Goal: Communication & Community: Answer question/provide support

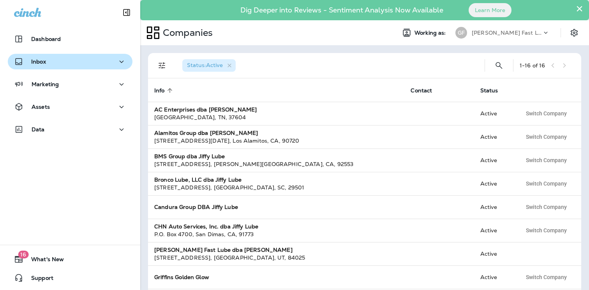
click at [60, 59] on div "Inbox" at bounding box center [70, 62] width 112 height 10
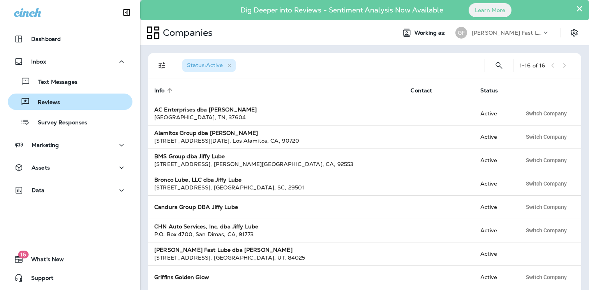
click at [55, 101] on p "Reviews" at bounding box center [45, 102] width 30 height 7
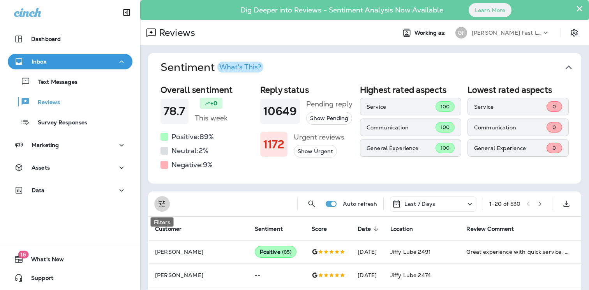
click at [166, 201] on icon "Filters" at bounding box center [161, 203] width 9 height 9
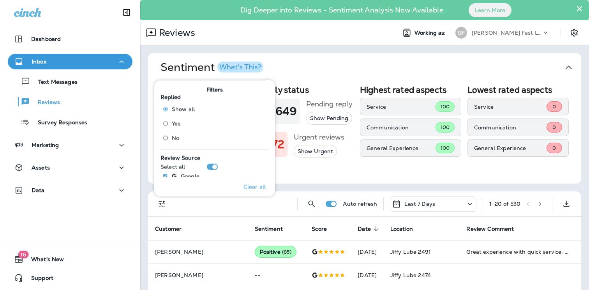
click at [182, 136] on label "No" at bounding box center [176, 138] width 35 height 12
click at [524, 170] on div "Lowest rated aspects Service 0 Communication 0 General Experience 0" at bounding box center [518, 128] width 101 height 86
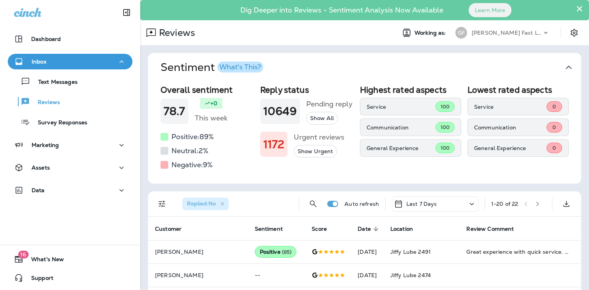
click at [469, 204] on icon at bounding box center [471, 204] width 9 height 10
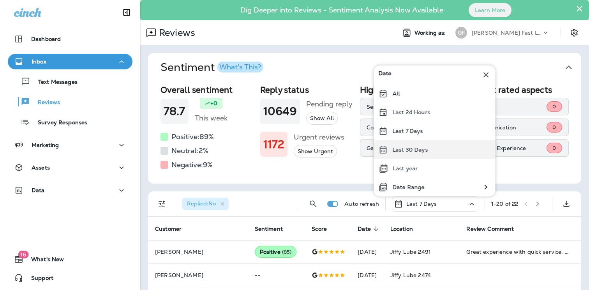
click at [451, 150] on div "Last 30 Days" at bounding box center [435, 149] width 122 height 19
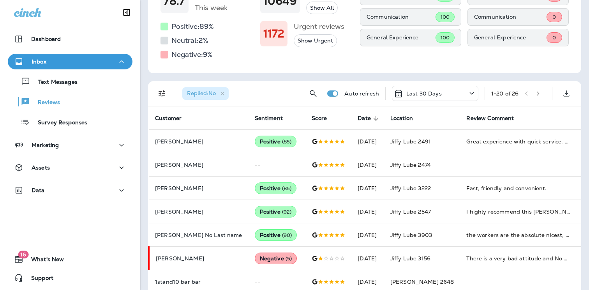
scroll to position [141, 0]
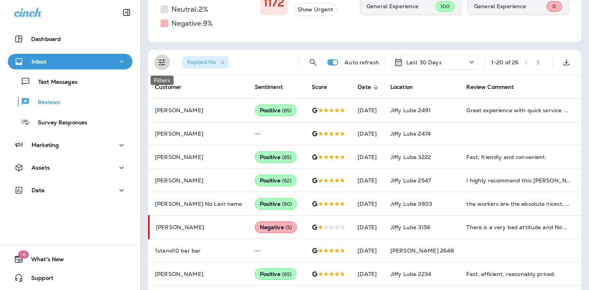
click at [161, 63] on icon "Filters" at bounding box center [161, 62] width 9 height 9
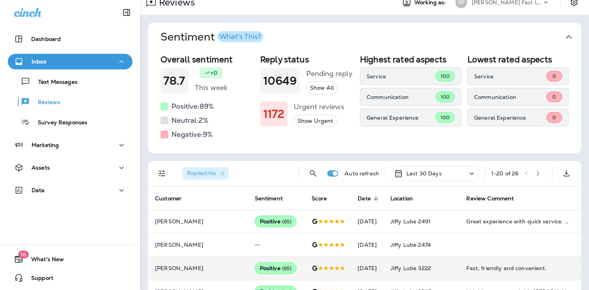
scroll to position [37, 0]
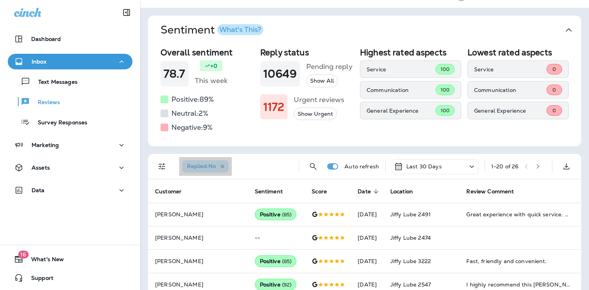
click at [225, 166] on icon "button" at bounding box center [222, 166] width 7 height 7
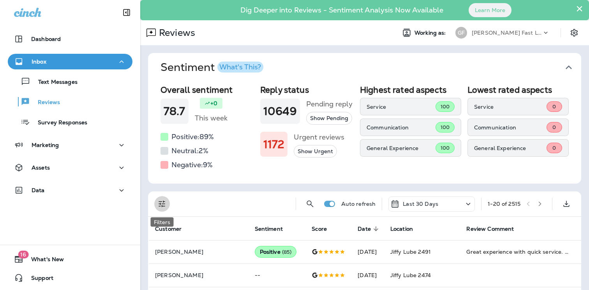
click at [163, 201] on icon "Filters" at bounding box center [162, 204] width 7 height 7
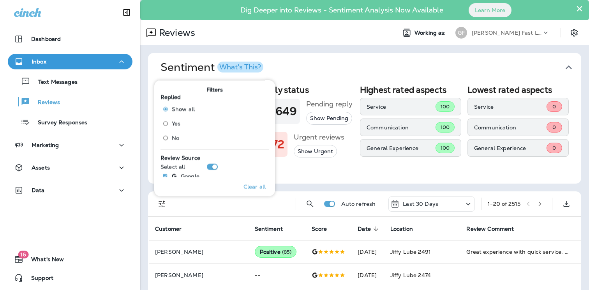
click at [175, 138] on span "No" at bounding box center [175, 138] width 7 height 6
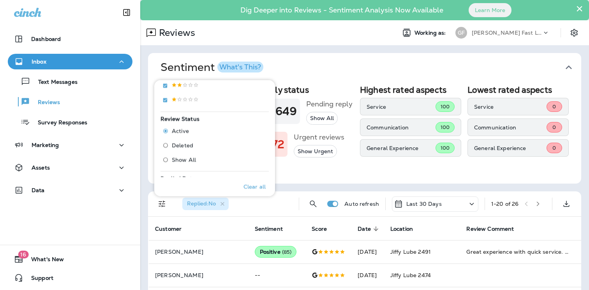
scroll to position [168, 0]
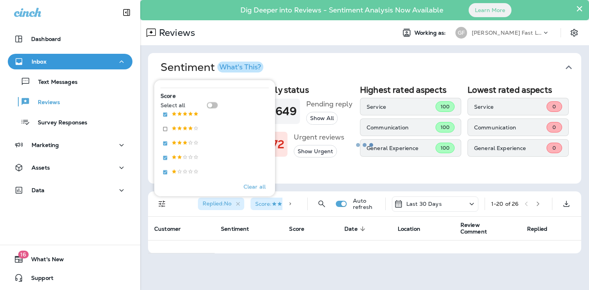
scroll to position [130, 0]
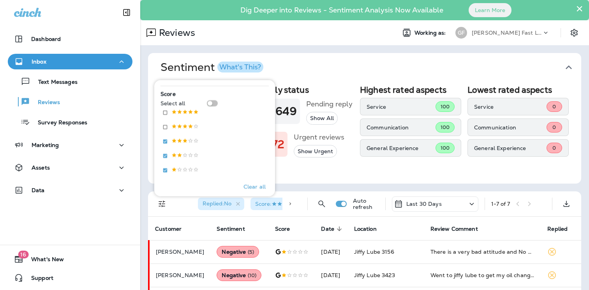
click at [419, 170] on div "Highest rated aspects Service 100 Communication 100 General Experience 100" at bounding box center [410, 128] width 101 height 86
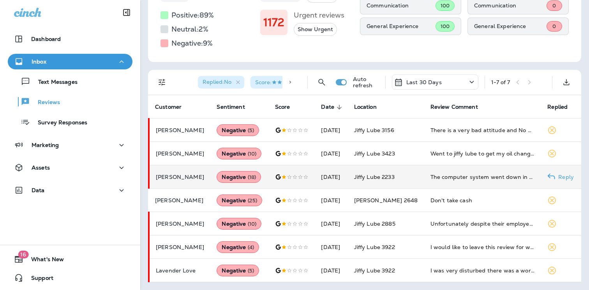
scroll to position [121, 0]
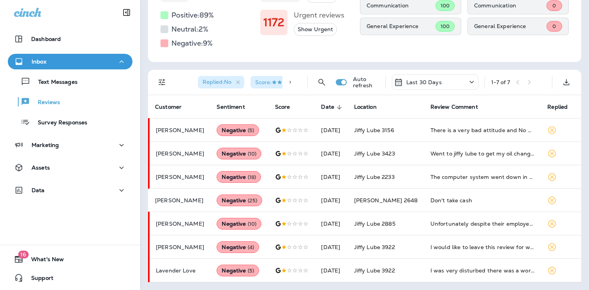
click at [456, 84] on div "Last 30 Days" at bounding box center [435, 81] width 87 height 15
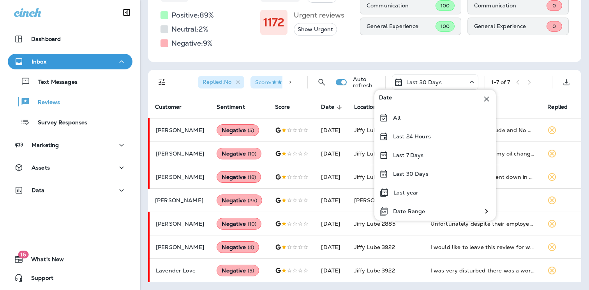
click at [459, 52] on div "Overall sentiment 78.7 +0 This week Positive: 89 % Neutral: 2 % Negative: 9 % R…" at bounding box center [364, 11] width 433 height 102
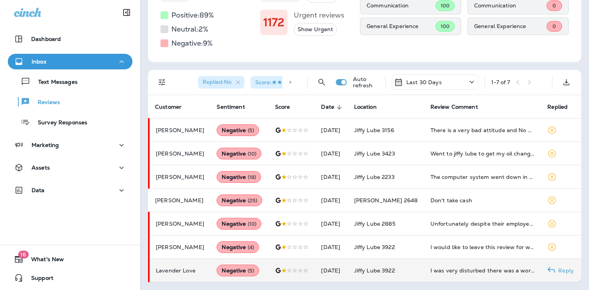
click at [486, 264] on td "I was very disturbed there was a worker there that creeped me out he was talkin…" at bounding box center [482, 270] width 117 height 23
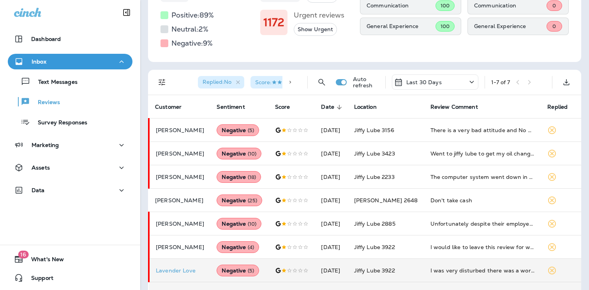
scroll to position [356, 0]
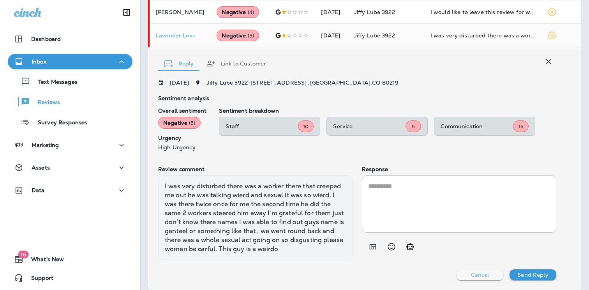
click at [488, 273] on p "Cancel" at bounding box center [480, 275] width 18 height 6
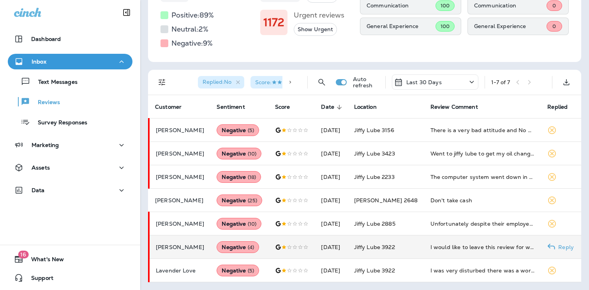
click at [475, 242] on td "I would like to leave this review for whoever wants to try to go to this jiffy …" at bounding box center [482, 246] width 117 height 23
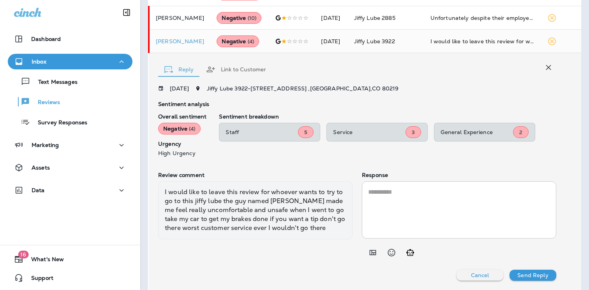
click at [497, 268] on div "[DATE] Jiffy Lube [STREET_ADDRESS] Sentiment analysis Overall sentiment Negativ…" at bounding box center [357, 182] width 398 height 195
click at [496, 270] on button "Cancel" at bounding box center [480, 275] width 47 height 11
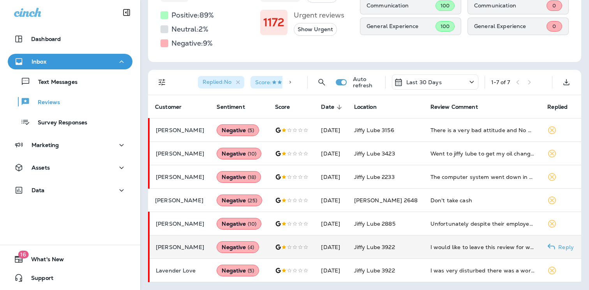
click at [393, 250] on span "Jiffy Lube 3922" at bounding box center [374, 247] width 41 height 7
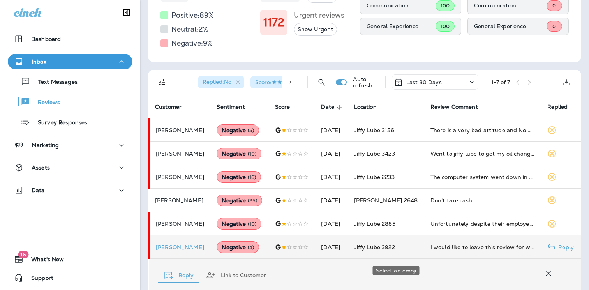
scroll to position [327, 0]
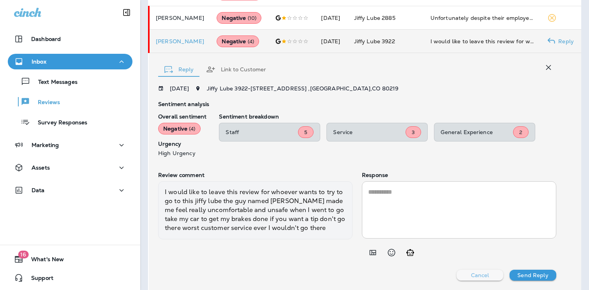
click at [482, 273] on p "Cancel" at bounding box center [480, 275] width 18 height 6
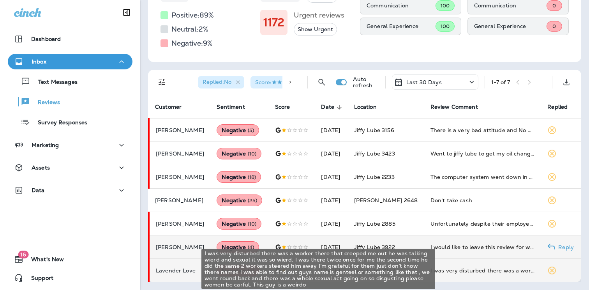
click at [479, 268] on div "I was very disturbed there was a worker there that creeped me out he was talkin…" at bounding box center [483, 271] width 105 height 8
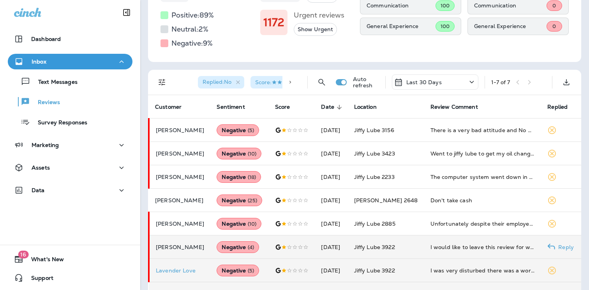
scroll to position [356, 0]
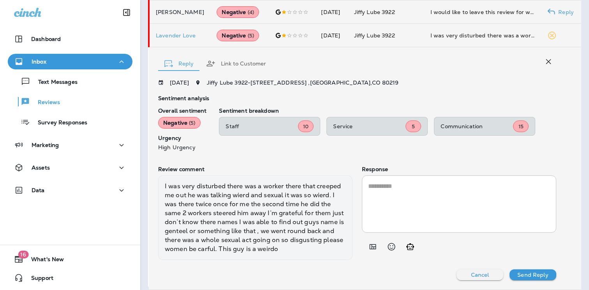
click at [478, 272] on button "Cancel" at bounding box center [480, 274] width 47 height 11
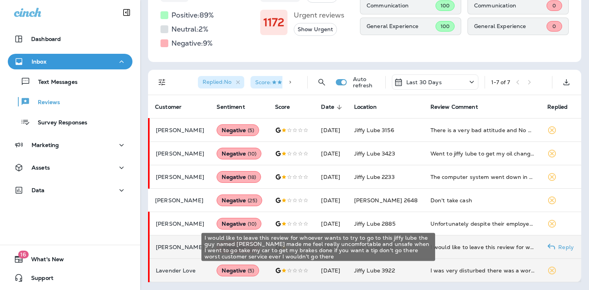
click at [469, 248] on div "I would like to leave this review for whoever wants to try to go to this jiffy …" at bounding box center [483, 247] width 105 height 8
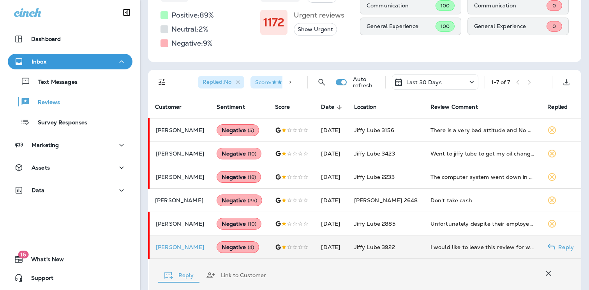
scroll to position [327, 0]
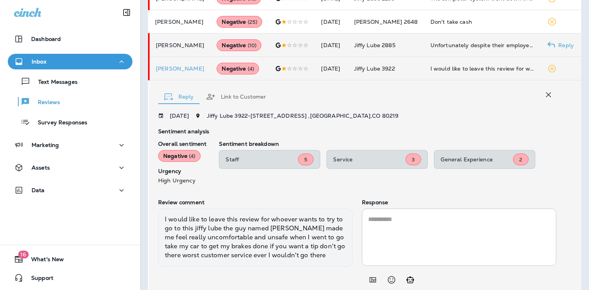
click at [473, 46] on div "Unfortunately despite their employees always providing exemplary service, I hav…" at bounding box center [483, 45] width 105 height 8
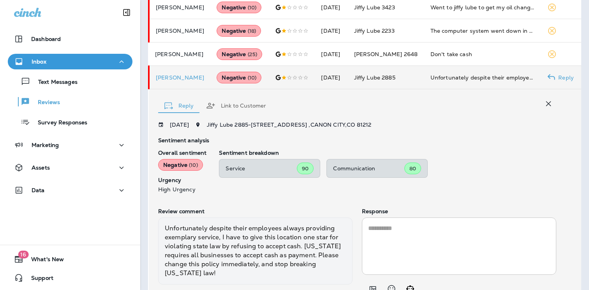
scroll to position [263, 0]
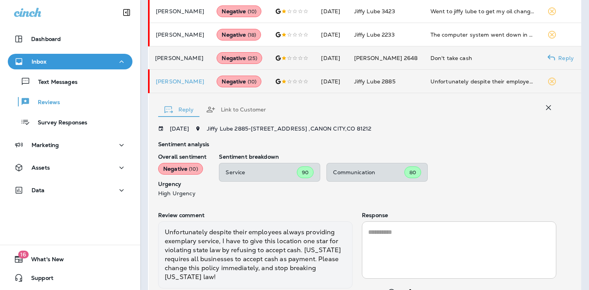
click at [462, 58] on div "Don't take cash" at bounding box center [483, 58] width 105 height 8
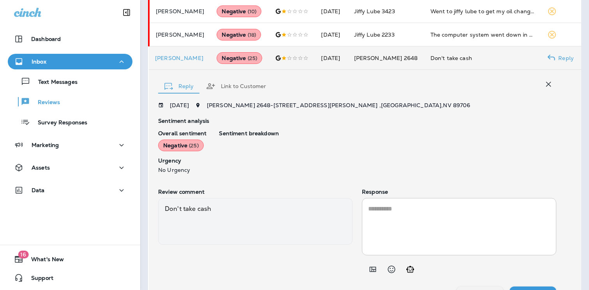
scroll to position [280, 0]
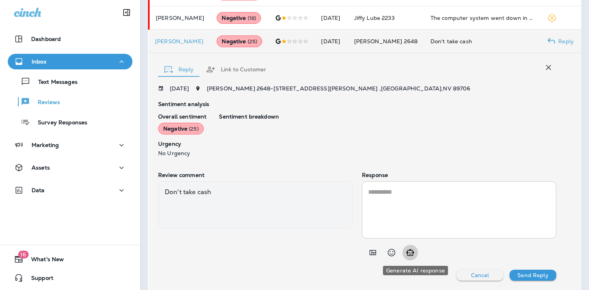
click at [414, 254] on icon "Generate AI response" at bounding box center [410, 252] width 9 height 9
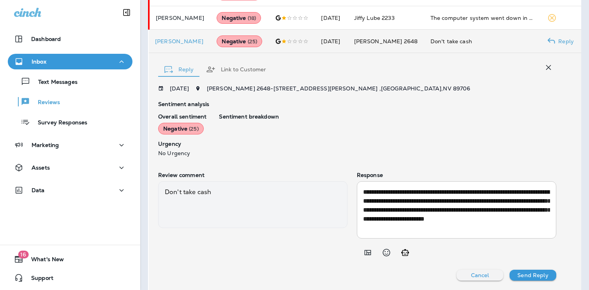
click at [426, 205] on textarea "**********" at bounding box center [456, 209] width 187 height 45
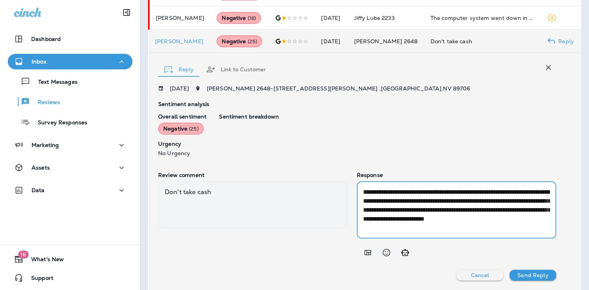
drag, startPoint x: 460, startPoint y: 190, endPoint x: 406, endPoint y: 215, distance: 59.5
click at [406, 214] on textarea "**********" at bounding box center [456, 209] width 187 height 45
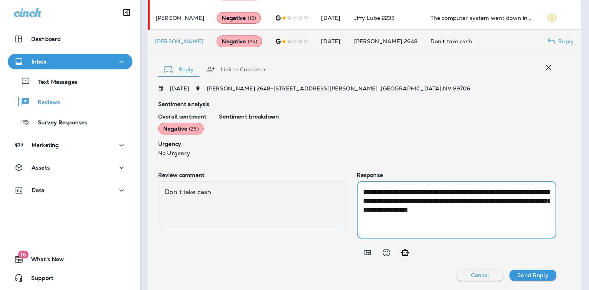
type textarea "**********"
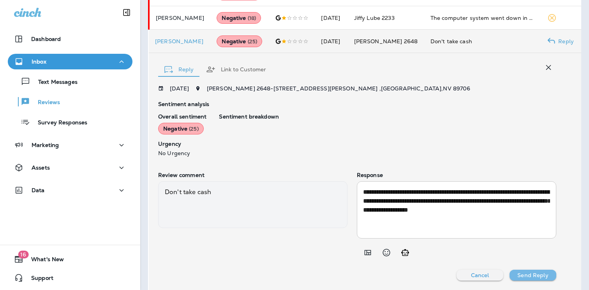
click at [548, 276] on p "Send Reply" at bounding box center [532, 275] width 31 height 6
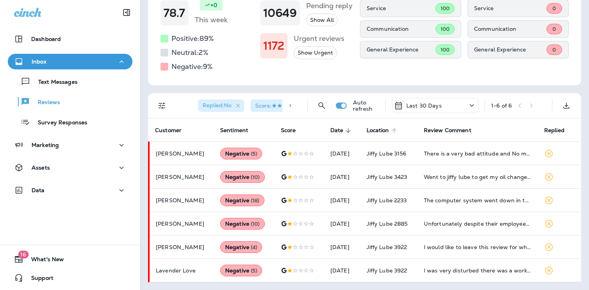
scroll to position [98, 0]
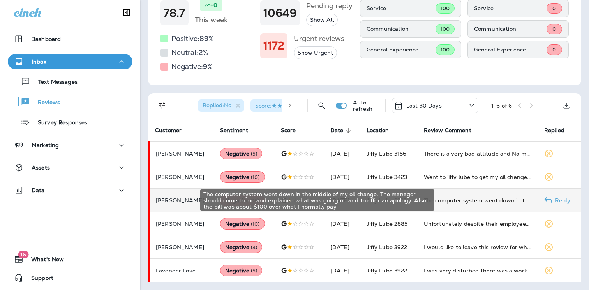
click at [468, 198] on div "The computer system went down in the middle of my oil change. The manager shoul…" at bounding box center [478, 200] width 108 height 8
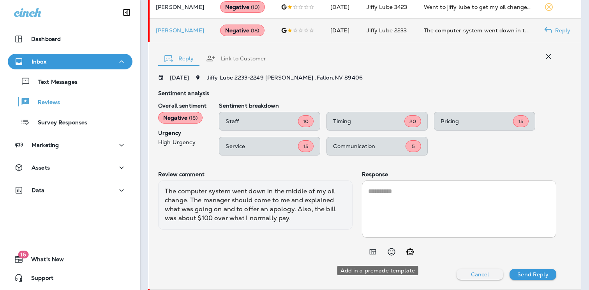
click at [373, 250] on icon "Add in a premade template" at bounding box center [372, 251] width 9 height 9
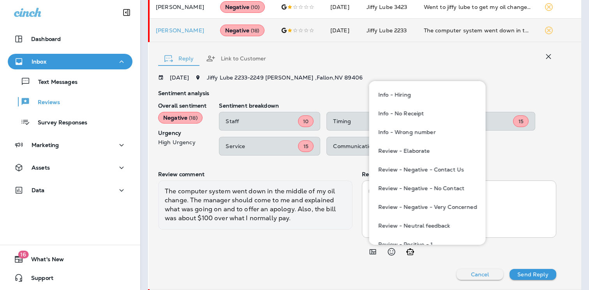
scroll to position [217, 0]
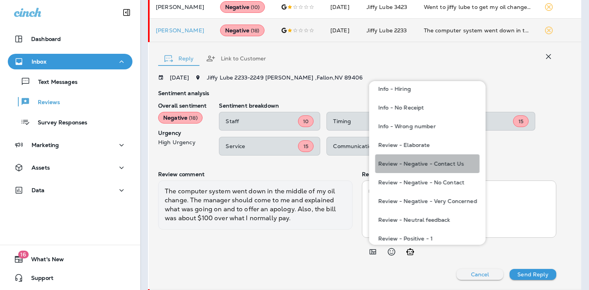
click at [453, 161] on button "Review - Negative - Contact Us" at bounding box center [427, 163] width 104 height 19
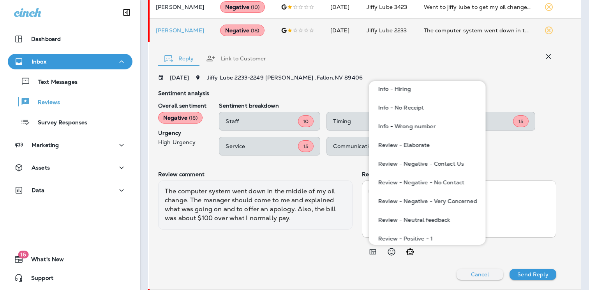
type textarea "**********"
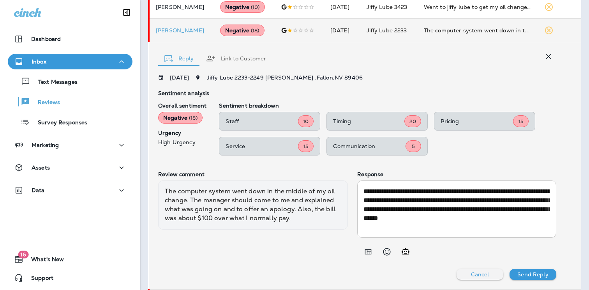
click at [528, 275] on p "Send Reply" at bounding box center [532, 274] width 31 height 6
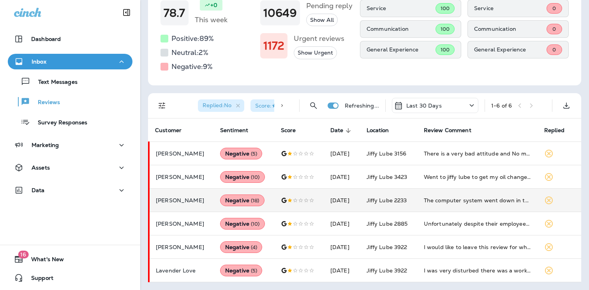
scroll to position [74, 0]
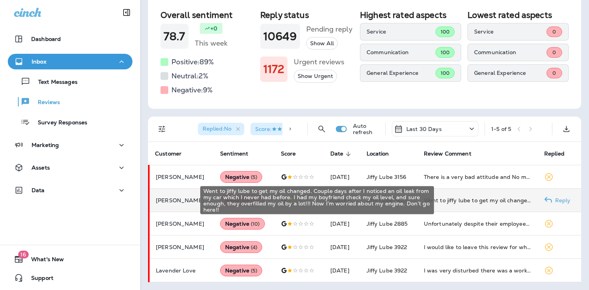
click at [462, 200] on div "Went to jiffy lube to get my oil changed. Couple days after I noticed an oil le…" at bounding box center [478, 200] width 108 height 8
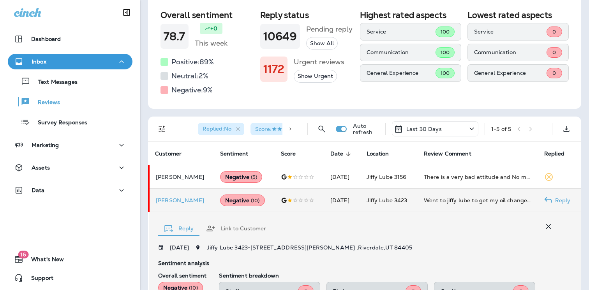
scroll to position [244, 0]
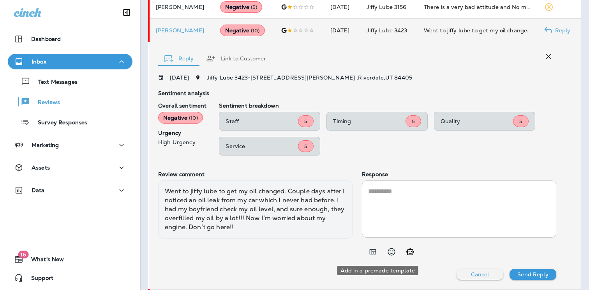
click at [376, 250] on icon "Add in a premade template" at bounding box center [373, 251] width 7 height 5
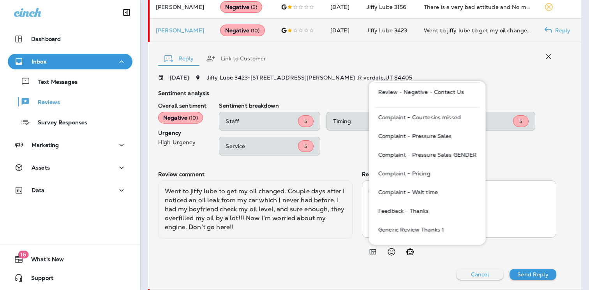
scroll to position [0, 0]
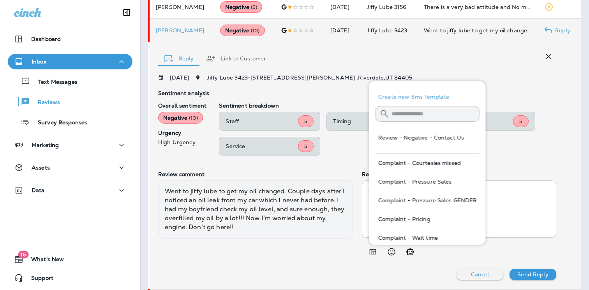
click at [443, 140] on button "Review - Negative - Contact Us" at bounding box center [427, 137] width 104 height 19
type textarea "**********"
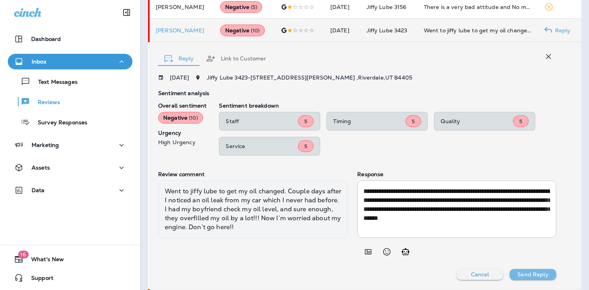
click at [541, 274] on p "Send Reply" at bounding box center [532, 274] width 31 height 6
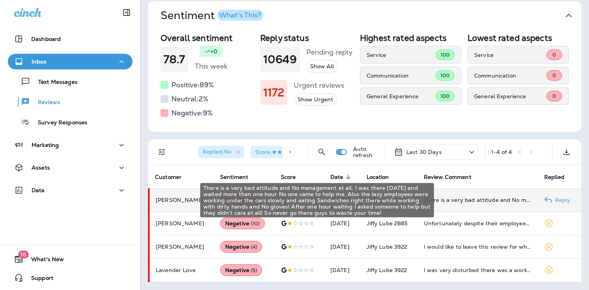
click at [457, 204] on div "There is a very bad attitude and No management at all. I was there [DATE] and w…" at bounding box center [478, 200] width 108 height 8
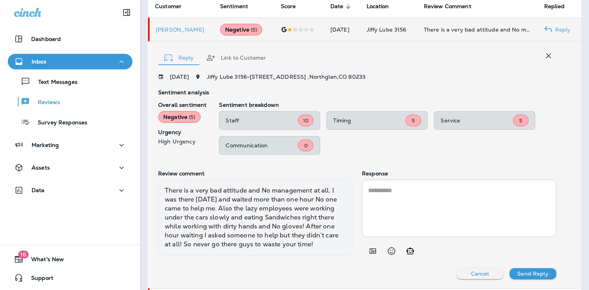
scroll to position [221, 0]
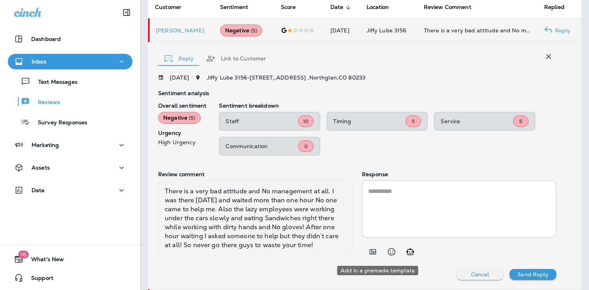
click at [375, 254] on icon "Add in a premade template" at bounding box center [372, 251] width 9 height 9
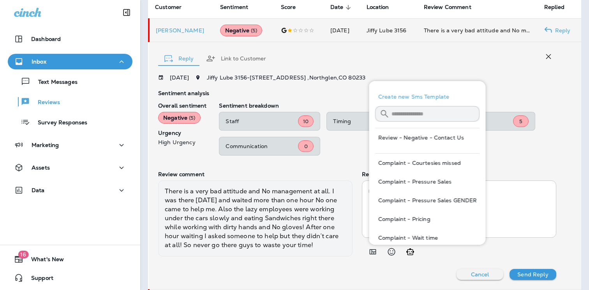
click at [426, 136] on button "Review - Negative - Contact Us" at bounding box center [427, 137] width 104 height 19
type textarea "**********"
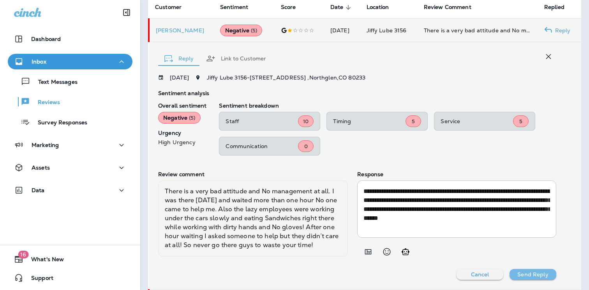
click at [542, 272] on p "Send Reply" at bounding box center [532, 274] width 31 height 6
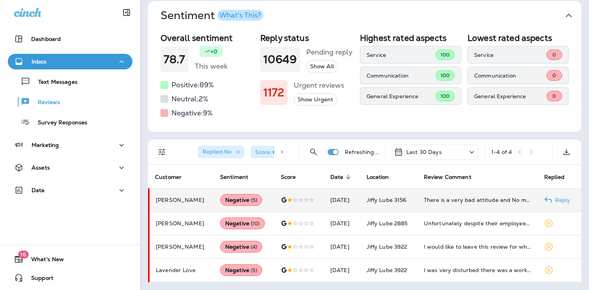
scroll to position [28, 0]
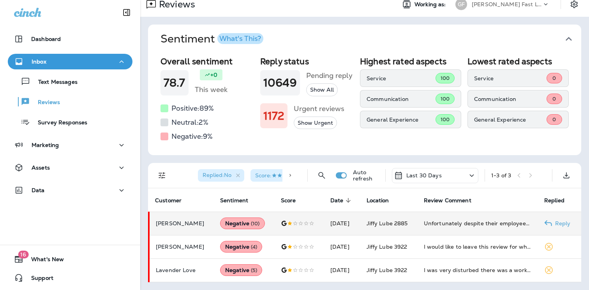
click at [451, 227] on td "Unfortunately despite their employees always providing exemplary service, I hav…" at bounding box center [478, 223] width 120 height 23
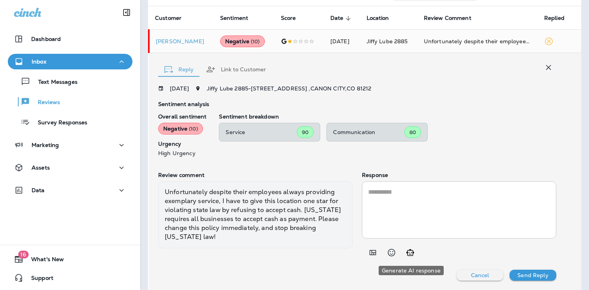
click at [410, 248] on icon "Generate AI response" at bounding box center [410, 252] width 9 height 9
type textarea "**********"
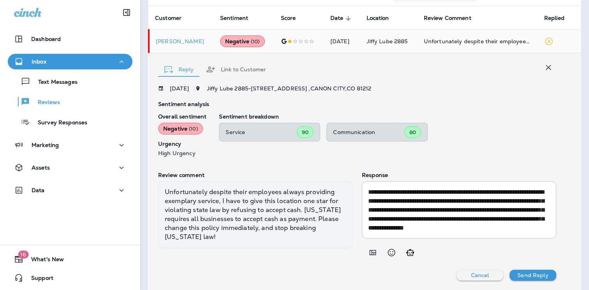
click at [436, 198] on textarea "**********" at bounding box center [459, 209] width 182 height 45
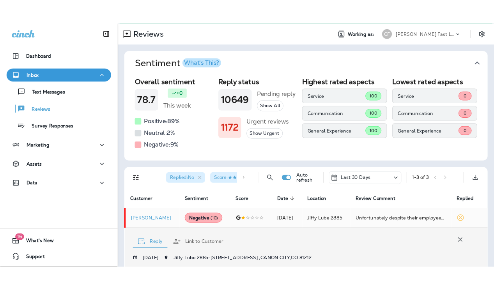
scroll to position [0, 0]
